Goal: Task Accomplishment & Management: Manage account settings

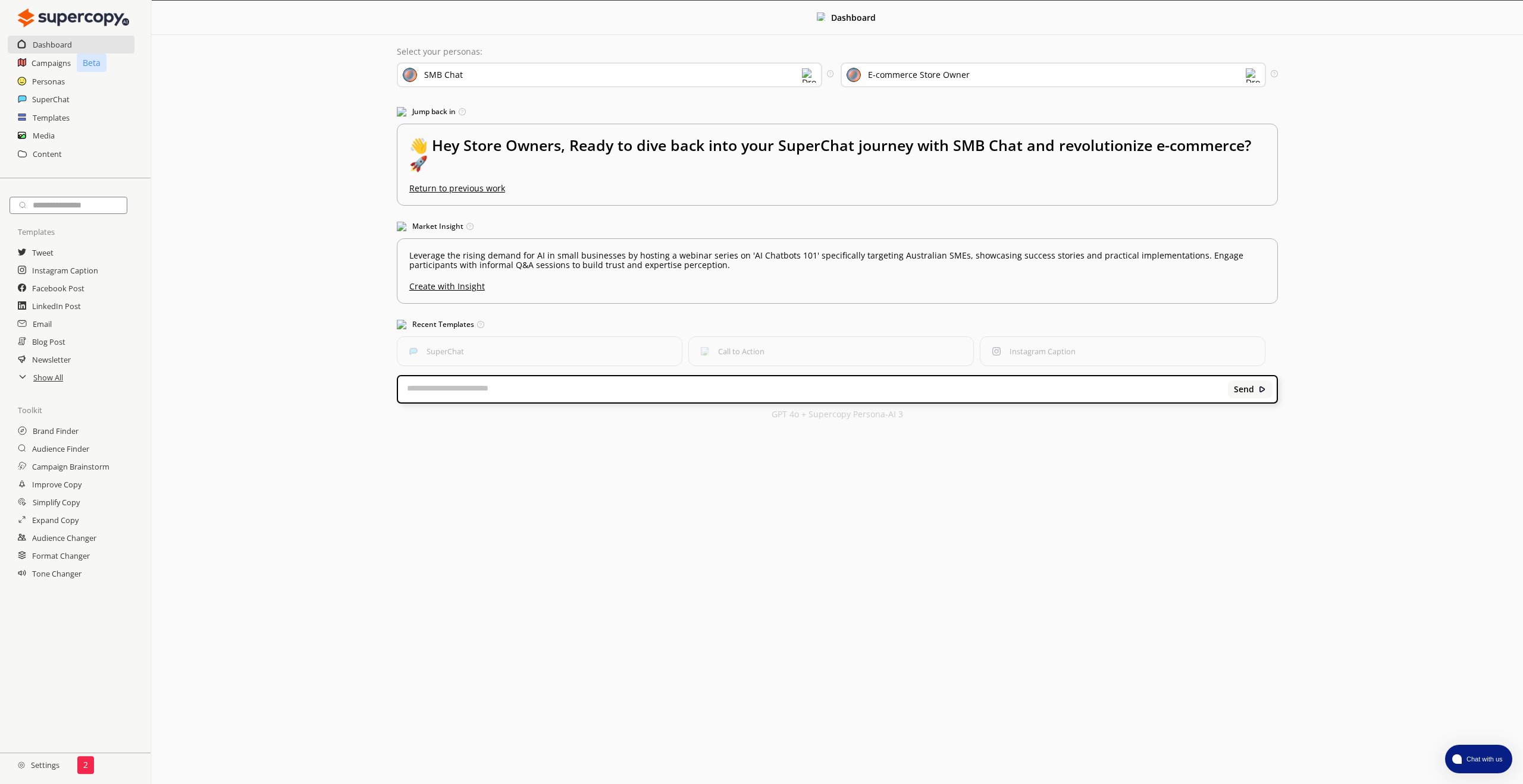
click at [43, 767] on h2 "Settings" at bounding box center [38, 765] width 77 height 24
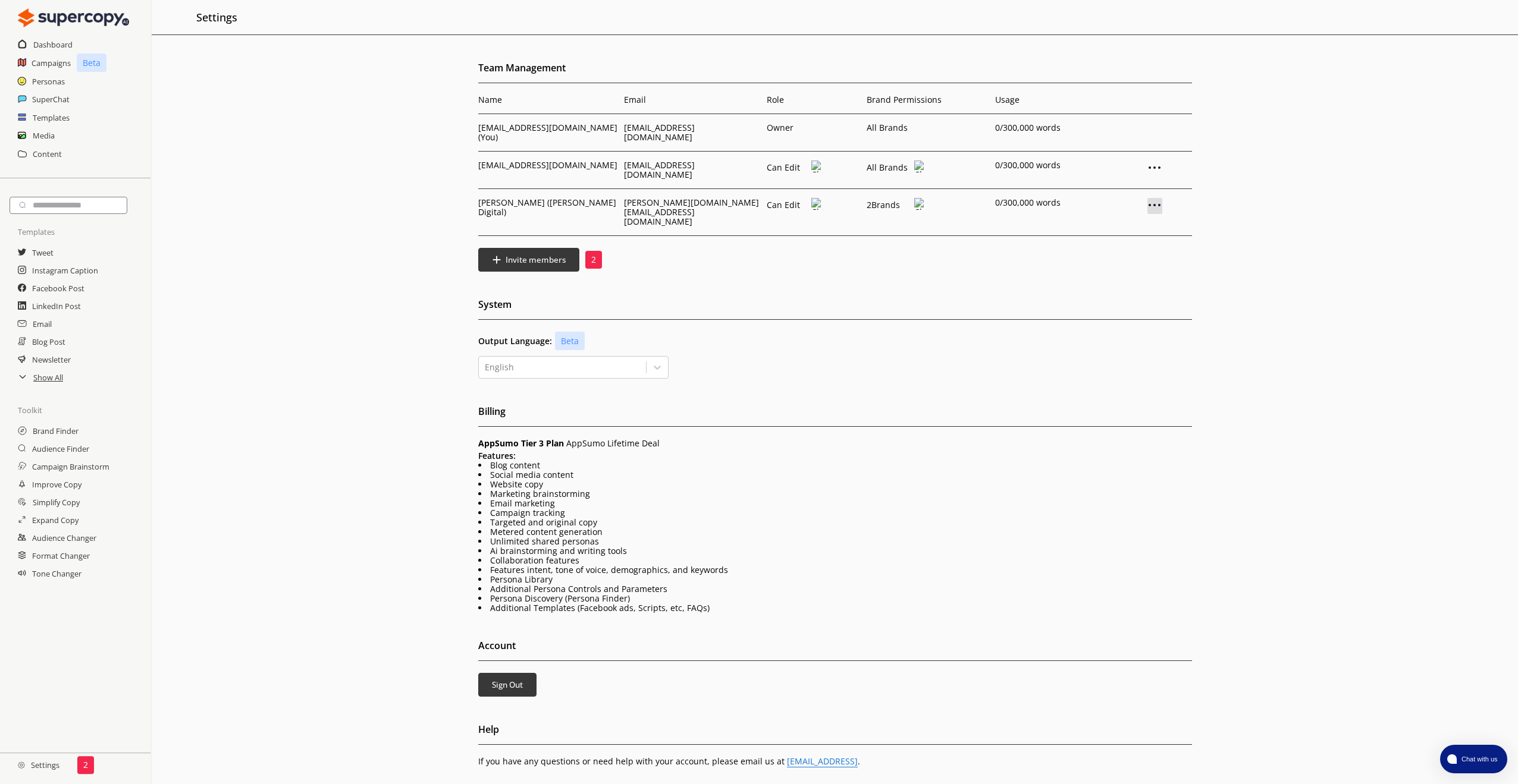
click at [1147, 198] on img at bounding box center [1154, 205] width 14 height 14
click at [1154, 214] on div "Remove User" at bounding box center [1153, 225] width 59 height 22
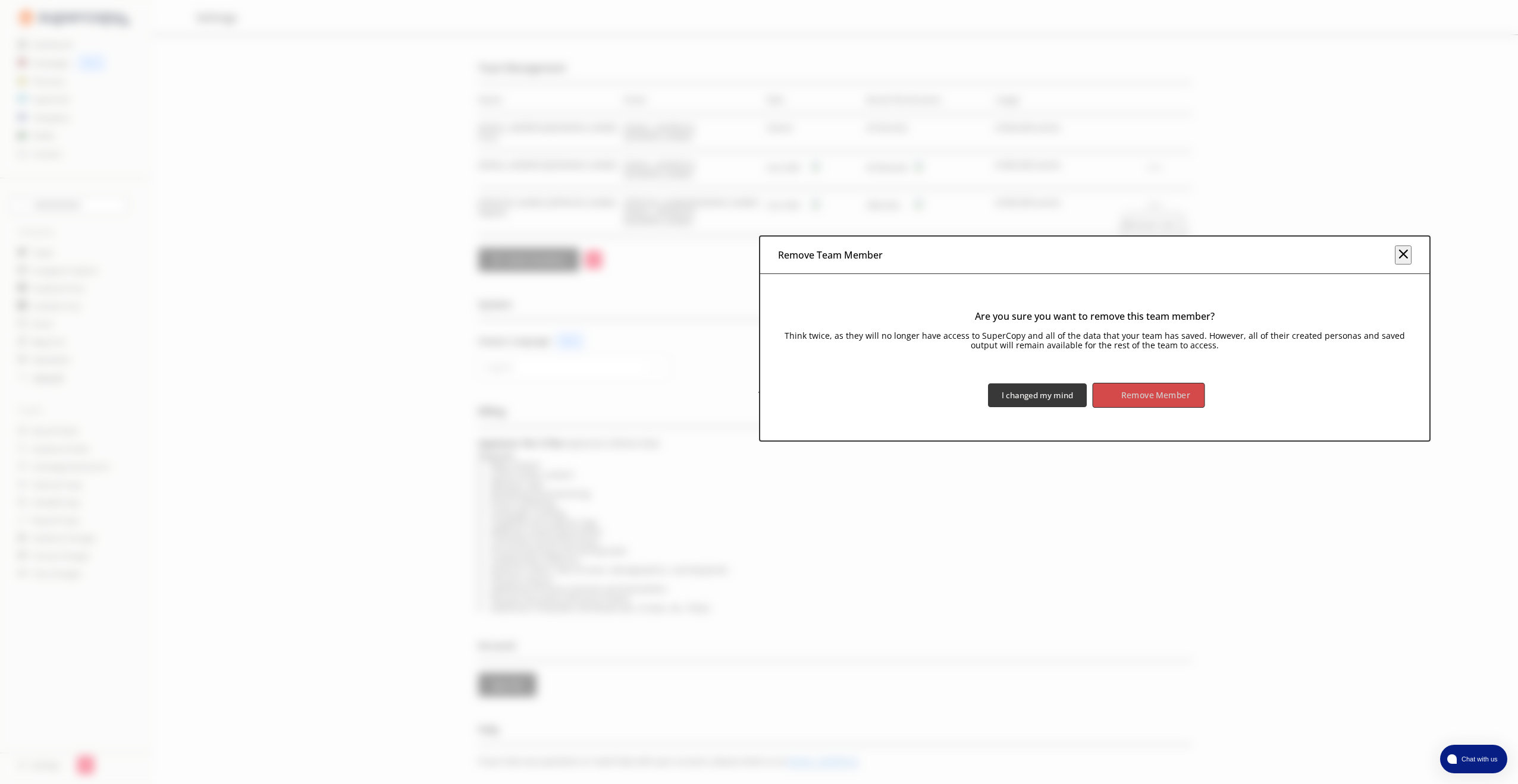
click at [1168, 399] on b "Remove Member" at bounding box center [1156, 396] width 69 height 12
